Goal: Task Accomplishment & Management: Manage account settings

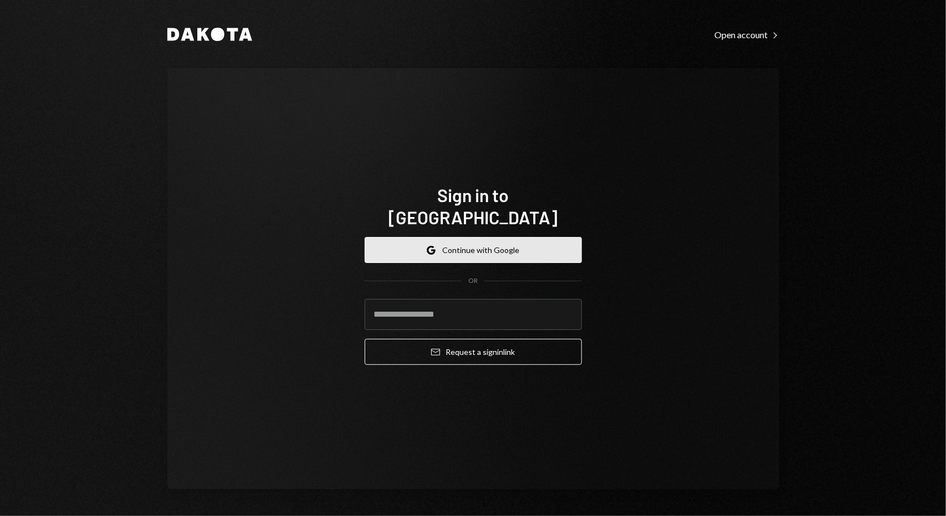
click at [522, 243] on button "Google Continue with Google" at bounding box center [473, 250] width 217 height 26
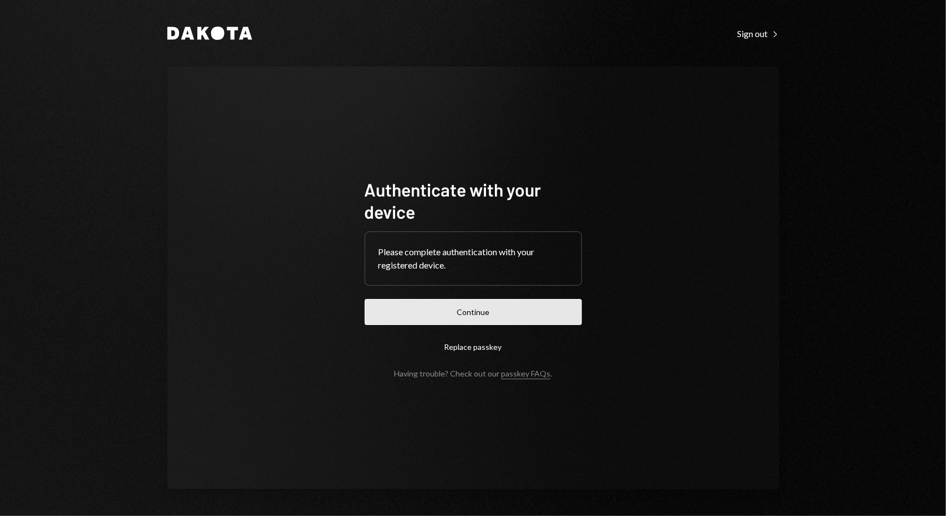
click at [458, 316] on button "Continue" at bounding box center [473, 312] width 217 height 26
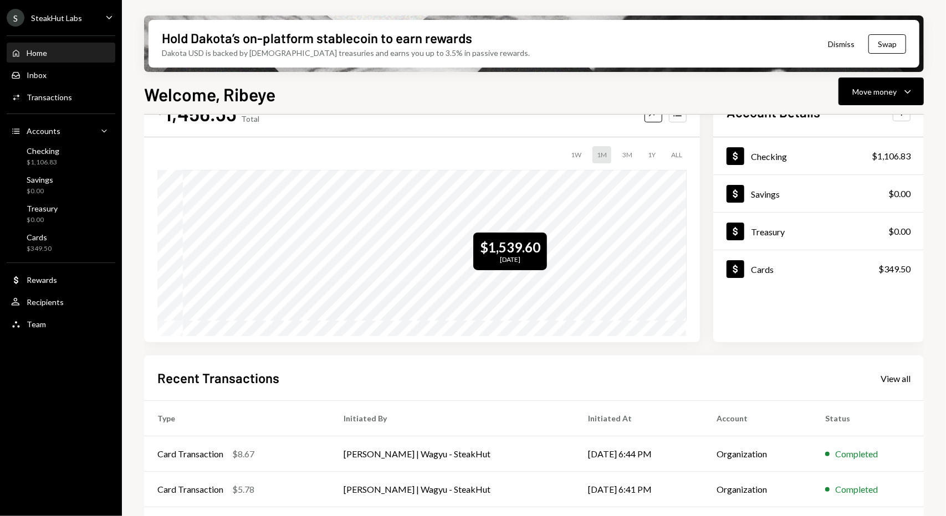
scroll to position [111, 0]
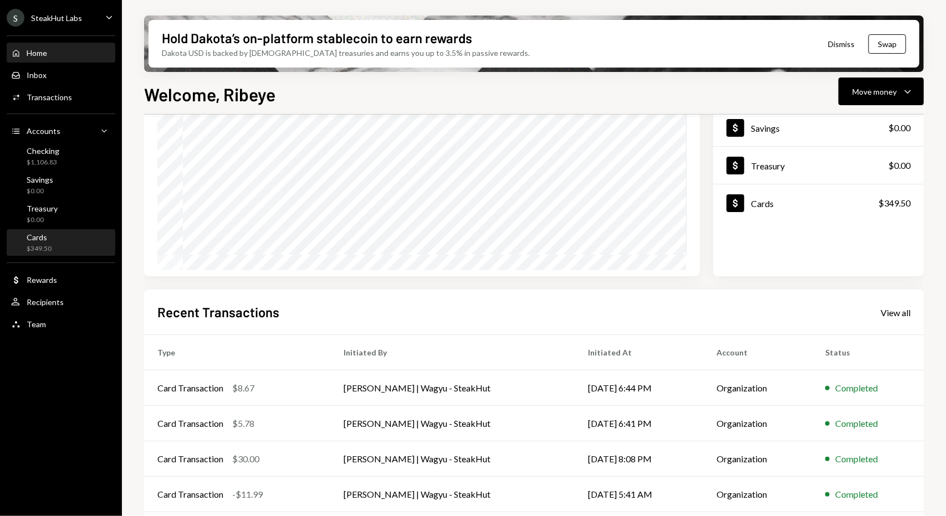
click at [64, 243] on div "Cards $349.50" at bounding box center [61, 243] width 100 height 21
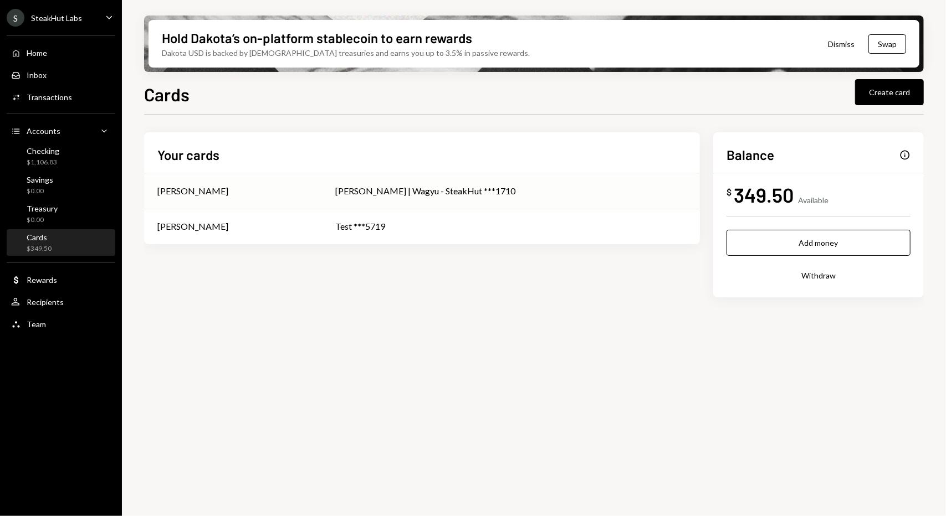
click at [577, 191] on div "Josh | Wagyu - SteakHut ***1710" at bounding box center [511, 190] width 351 height 13
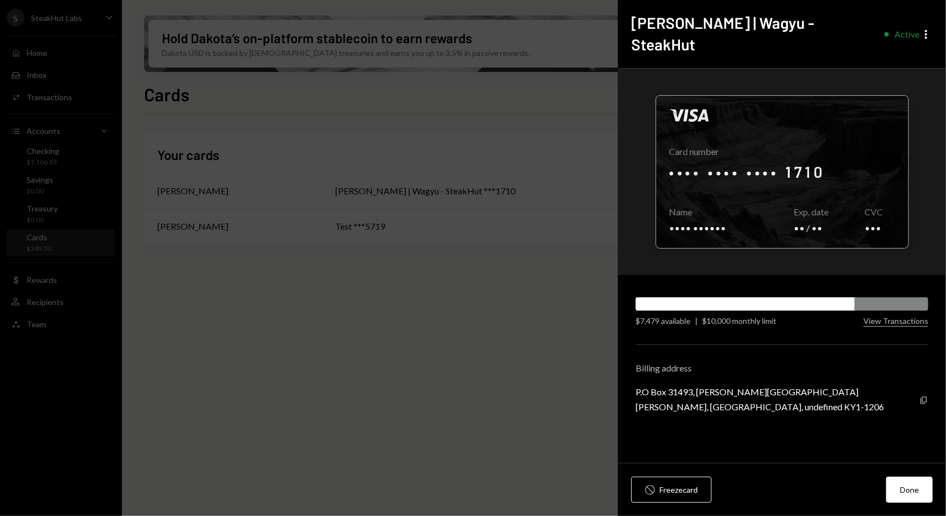
click at [786, 147] on div at bounding box center [782, 172] width 252 height 152
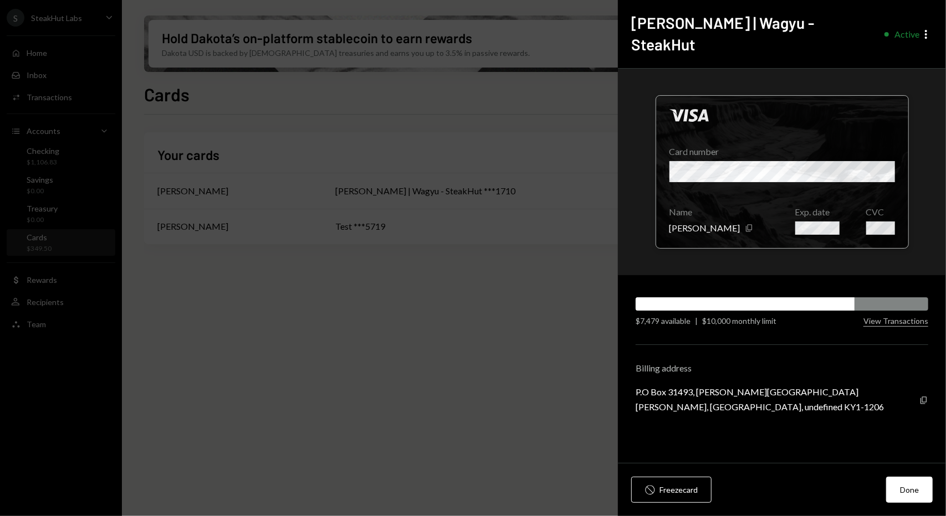
click at [790, 147] on div at bounding box center [782, 172] width 252 height 152
click at [790, 144] on div at bounding box center [782, 172] width 252 height 152
